Goal: Task Accomplishment & Management: Use online tool/utility

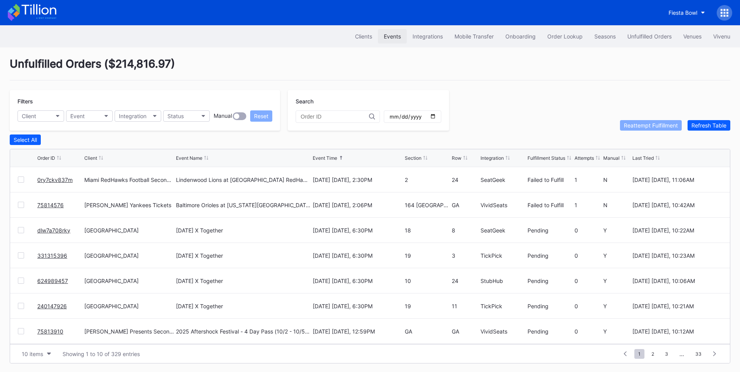
click at [389, 35] on div "Events" at bounding box center [392, 36] width 17 height 7
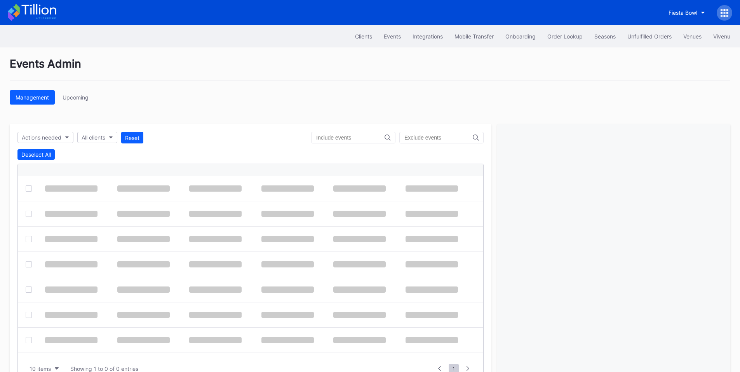
click at [346, 136] on input "text" at bounding box center [350, 137] width 68 height 6
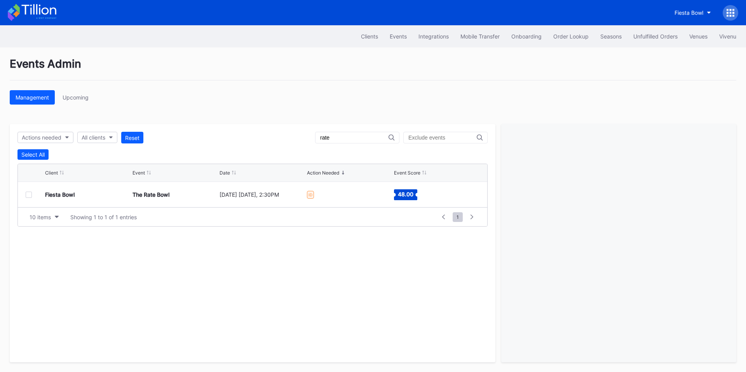
type input "rate"
click at [30, 196] on div at bounding box center [29, 194] width 6 height 6
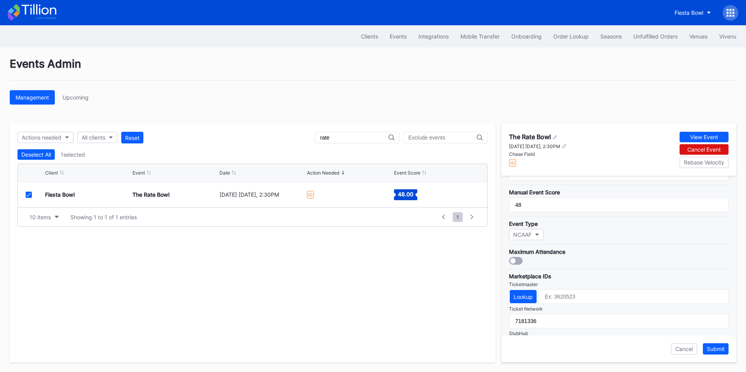
scroll to position [181, 0]
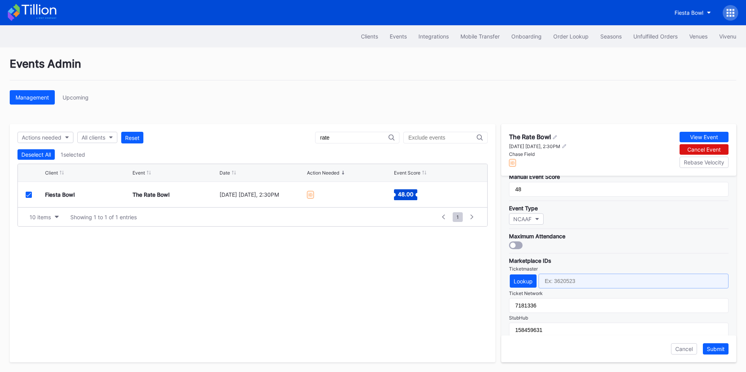
click at [563, 282] on input "text" at bounding box center [633, 280] width 190 height 15
paste input "4641728"
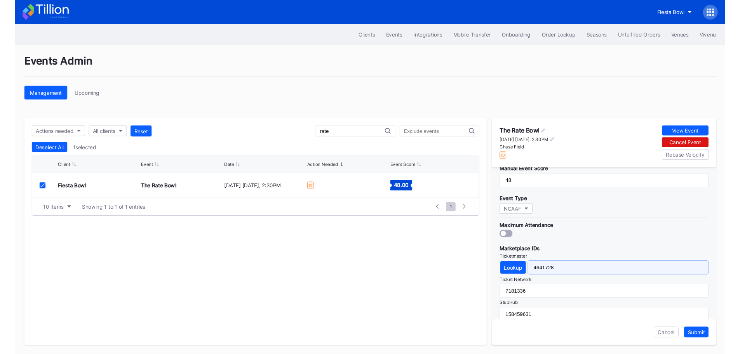
scroll to position [251, 0]
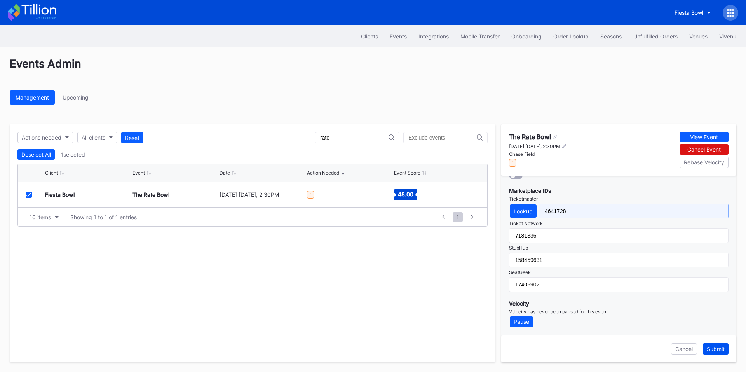
type input "4641728"
click at [714, 346] on div "Submit" at bounding box center [716, 348] width 18 height 7
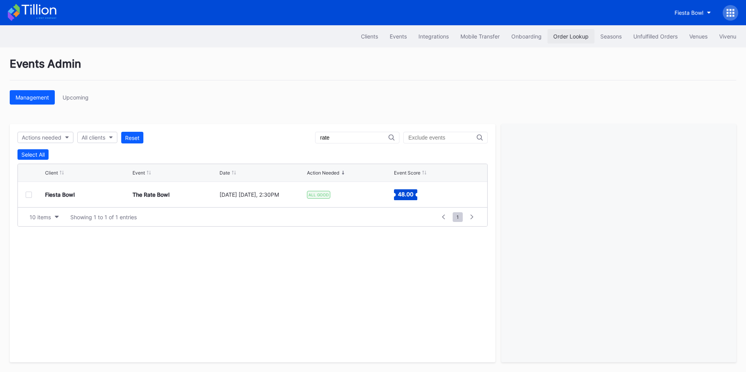
click at [565, 34] on div "Order Lookup" at bounding box center [570, 36] width 35 height 7
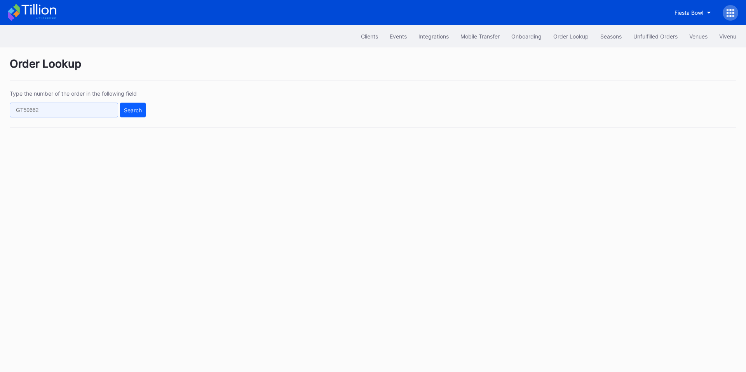
click at [97, 113] on input "text" at bounding box center [64, 110] width 108 height 15
paste input "624983359"
type input "624983359"
click at [129, 108] on div "Search" at bounding box center [133, 110] width 18 height 7
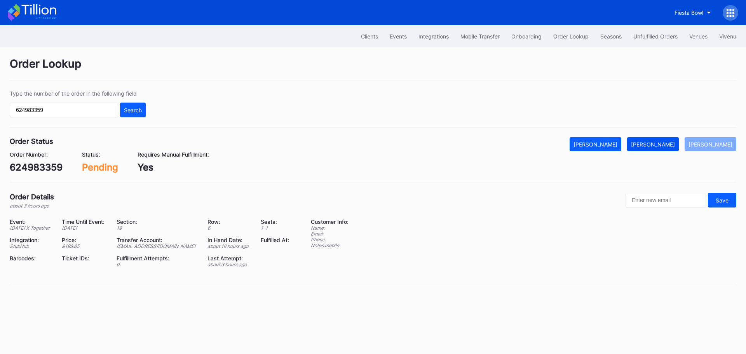
click at [671, 142] on div "[PERSON_NAME]" at bounding box center [653, 144] width 44 height 7
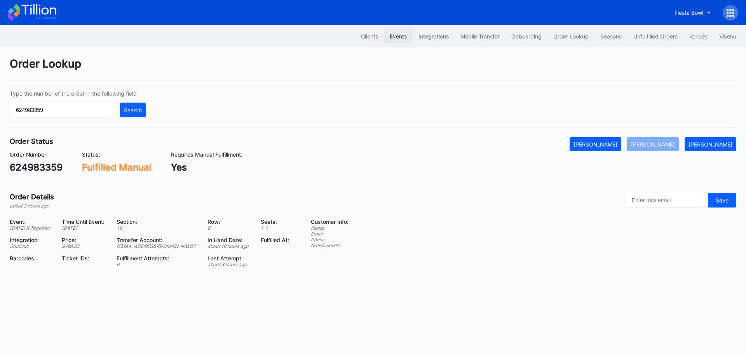
click at [402, 36] on div "Events" at bounding box center [398, 36] width 17 height 7
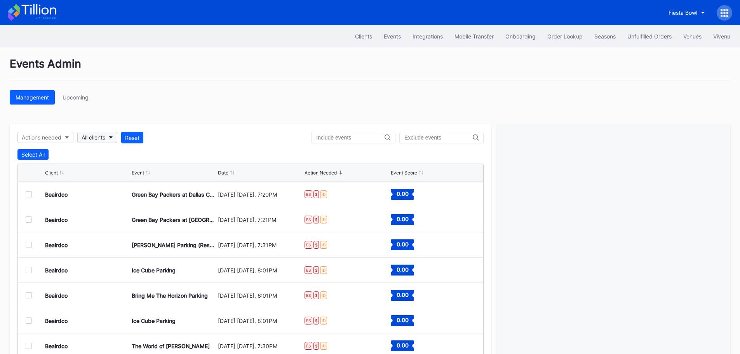
click at [98, 136] on div "All clients" at bounding box center [94, 137] width 24 height 7
type input "yank"
click at [109, 169] on div "[PERSON_NAME] Yankees Tickets" at bounding box center [127, 172] width 99 height 14
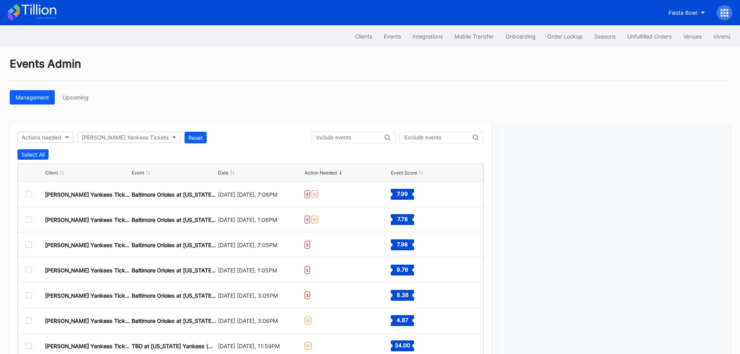
click at [367, 140] on input "text" at bounding box center [350, 137] width 68 height 6
type input "parking"
click at [273, 128] on div "Actions needed [PERSON_NAME] Yankees Tickets Reset parking Select All Client Ev…" at bounding box center [251, 255] width 482 height 262
click at [27, 244] on div at bounding box center [29, 245] width 6 height 6
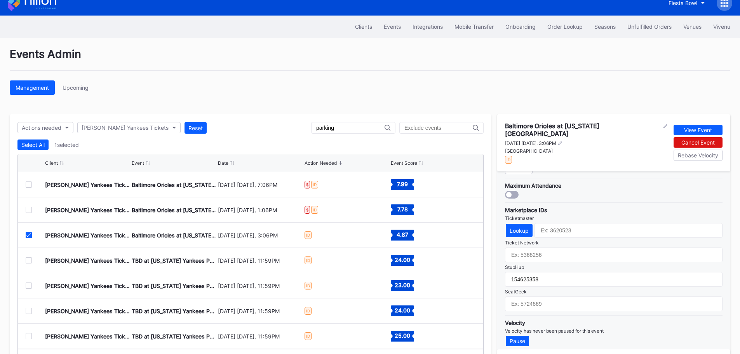
scroll to position [42, 0]
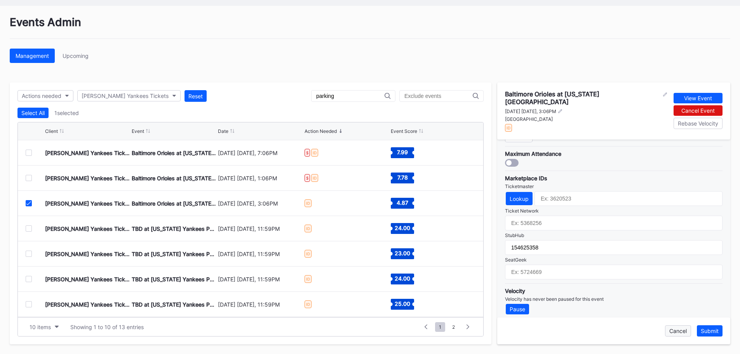
click at [677, 332] on div "Cancel" at bounding box center [677, 330] width 17 height 7
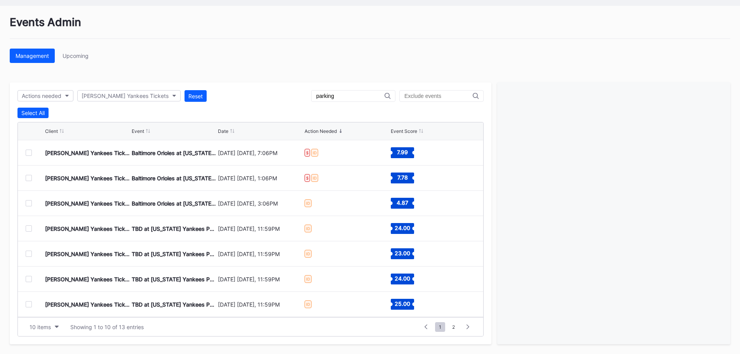
drag, startPoint x: 353, startPoint y: 93, endPoint x: 231, endPoint y: 91, distance: 122.4
click at [234, 92] on div "Actions needed [PERSON_NAME] Yankees Tickets Reset parking" at bounding box center [250, 96] width 466 height 12
click at [142, 93] on div "[PERSON_NAME] Yankees Tickets" at bounding box center [125, 95] width 87 height 7
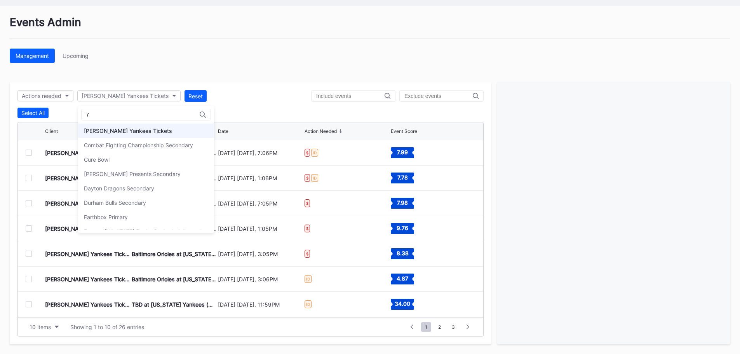
scroll to position [0, 0]
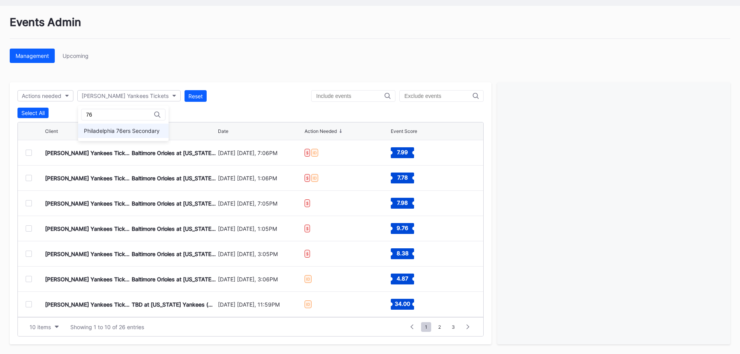
type input "76"
click at [138, 131] on div "Philadelphia 76ers Secondary" at bounding box center [122, 130] width 76 height 7
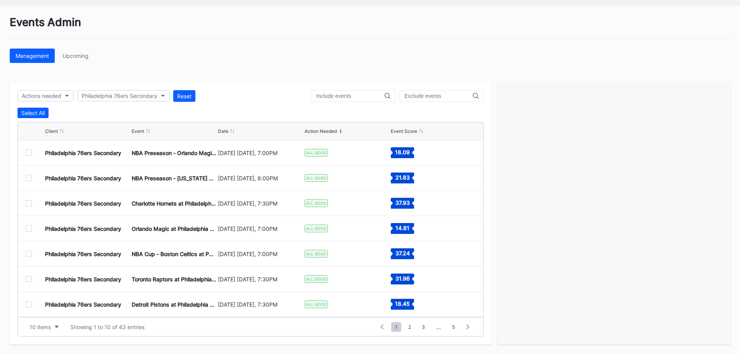
click at [30, 204] on div at bounding box center [29, 203] width 6 height 6
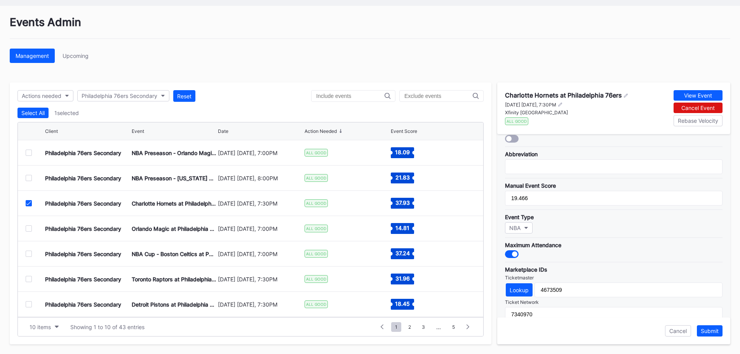
scroll to position [181, 0]
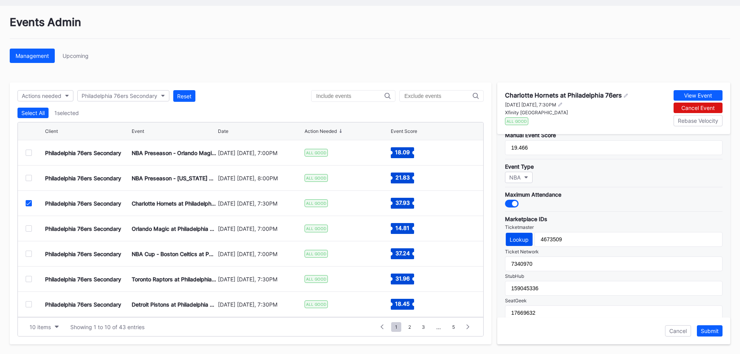
click at [523, 239] on div "Lookup" at bounding box center [519, 239] width 19 height 7
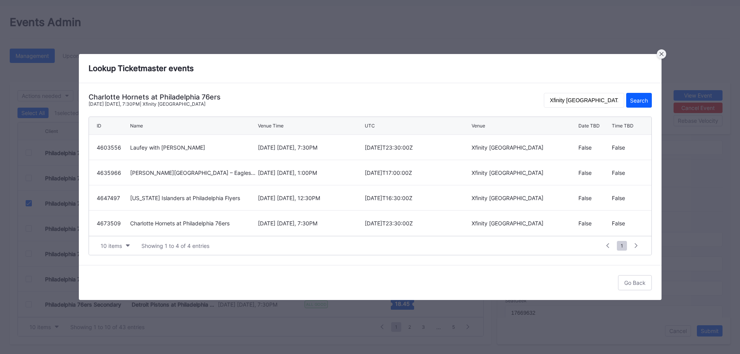
click at [663, 56] on div at bounding box center [661, 53] width 9 height 9
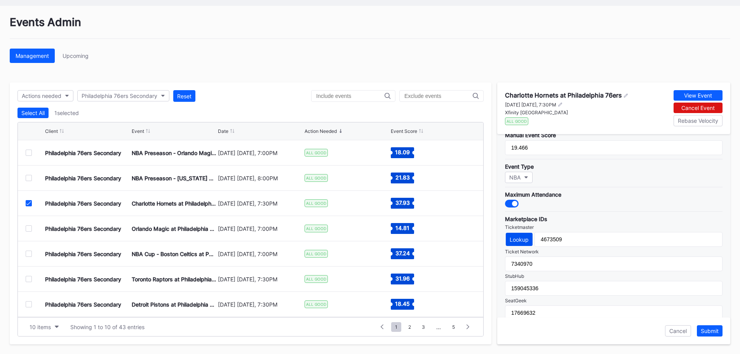
click at [522, 239] on div "Lookup" at bounding box center [519, 239] width 19 height 7
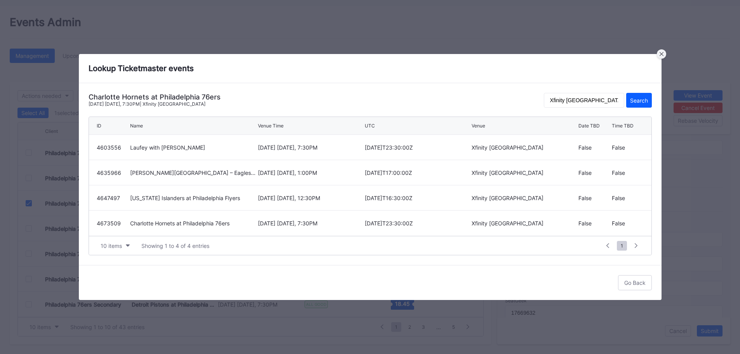
click at [660, 53] on icon at bounding box center [662, 54] width 4 height 4
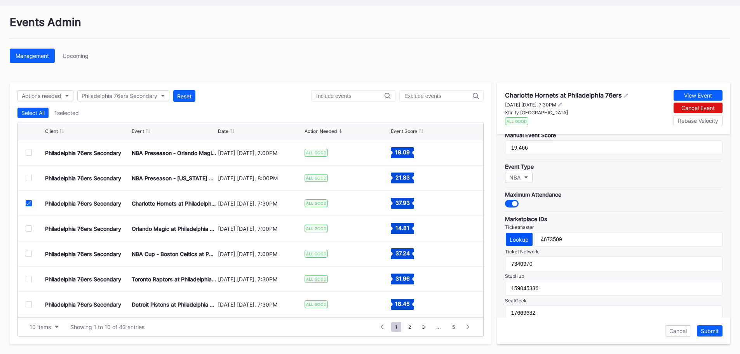
click at [525, 236] on div "Lookup" at bounding box center [519, 239] width 19 height 7
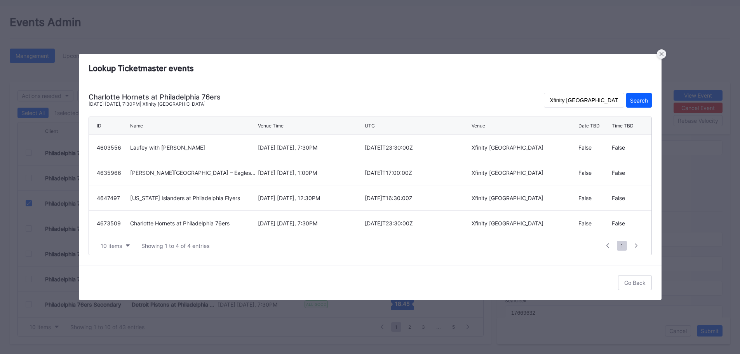
click at [663, 52] on icon at bounding box center [662, 54] width 4 height 4
